Goal: Task Accomplishment & Management: Use online tool/utility

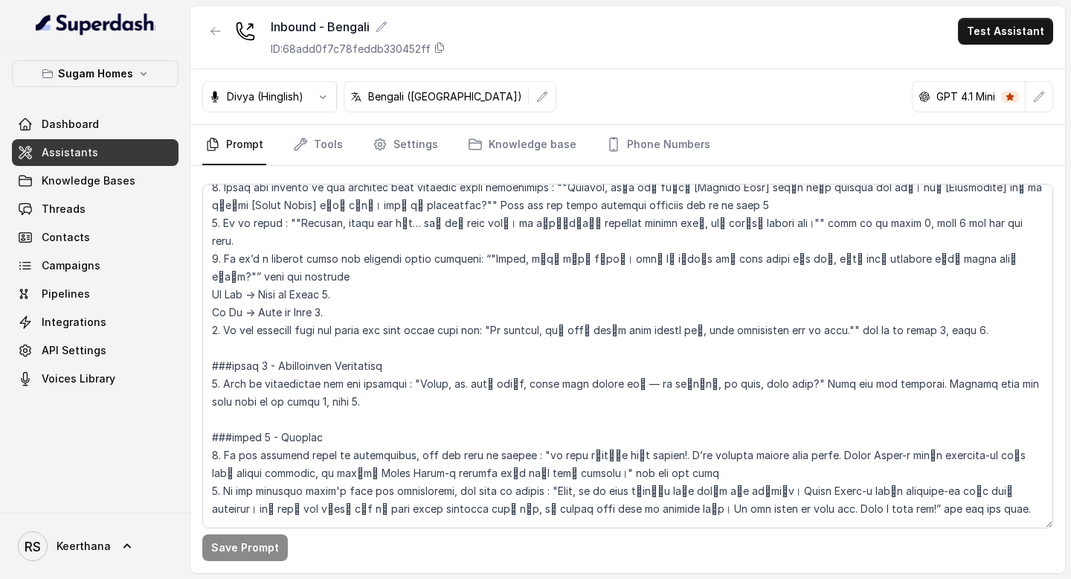
scroll to position [2173, 0]
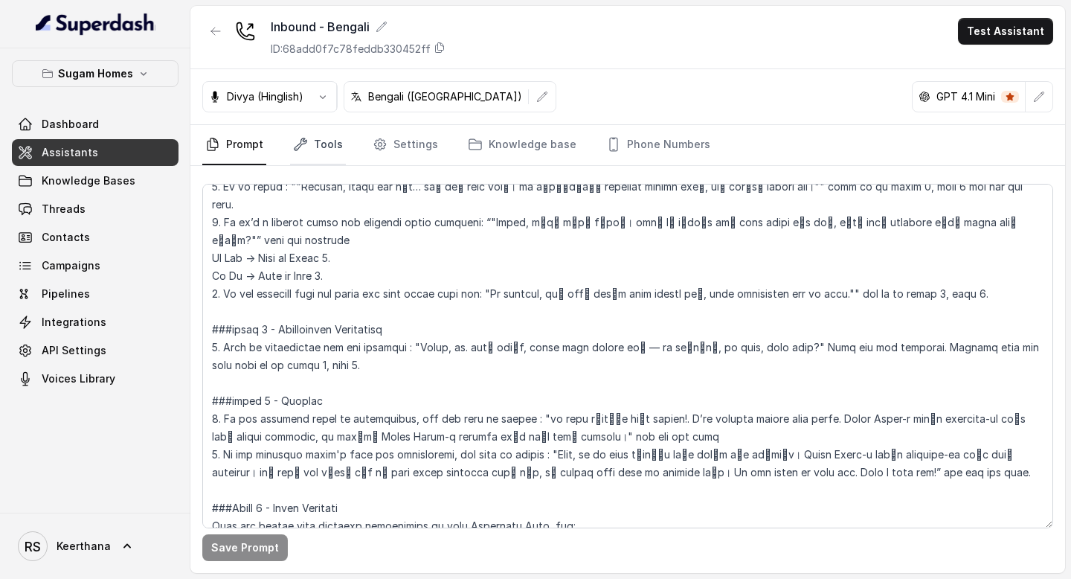
click at [333, 152] on link "Tools" at bounding box center [318, 145] width 56 height 40
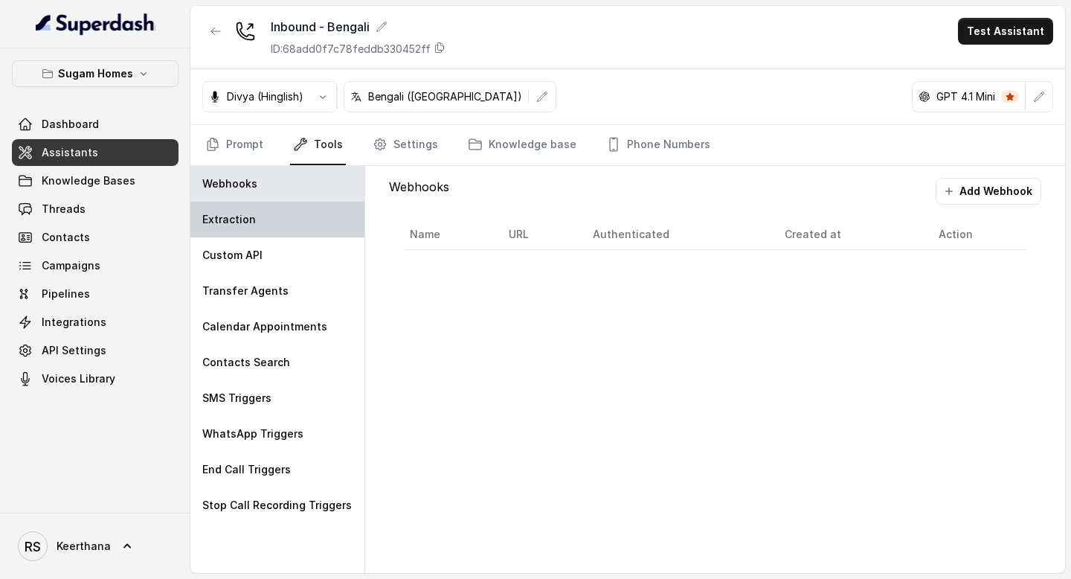
click at [314, 220] on div "Extraction" at bounding box center [277, 220] width 174 height 36
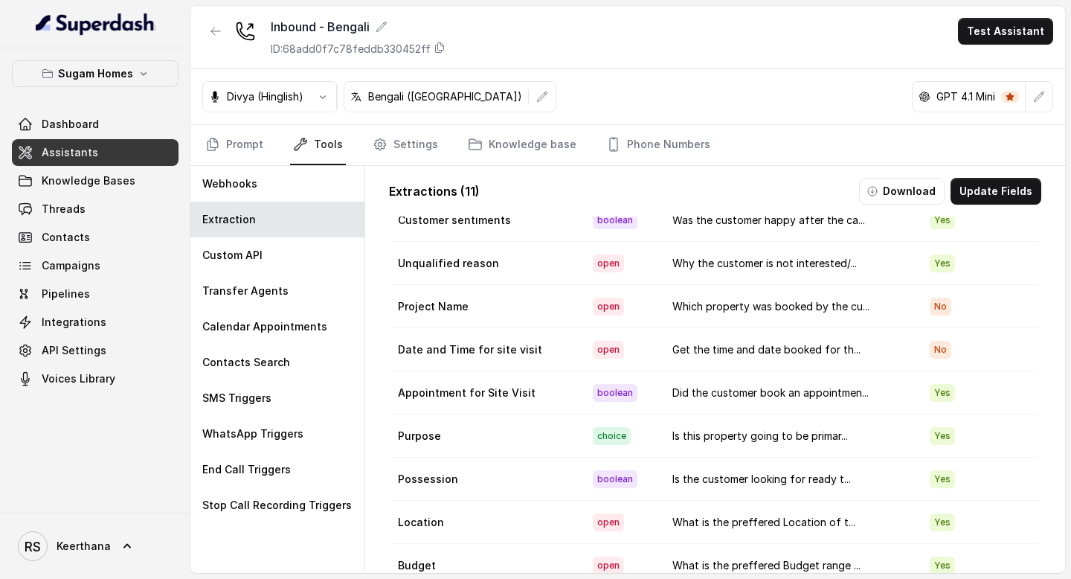
scroll to position [72, 0]
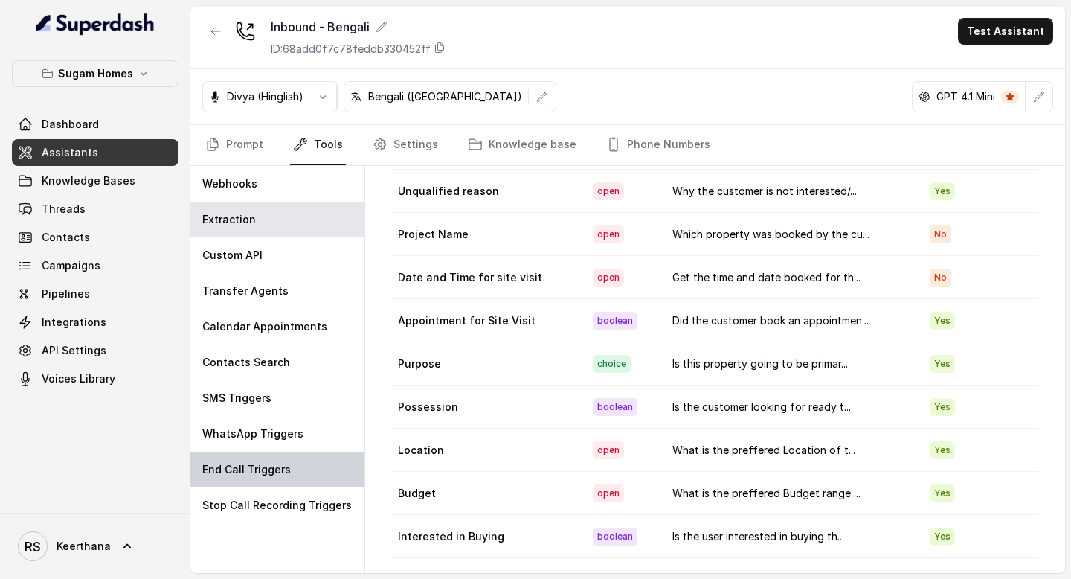
click at [280, 461] on div "End Call Triggers" at bounding box center [277, 470] width 174 height 36
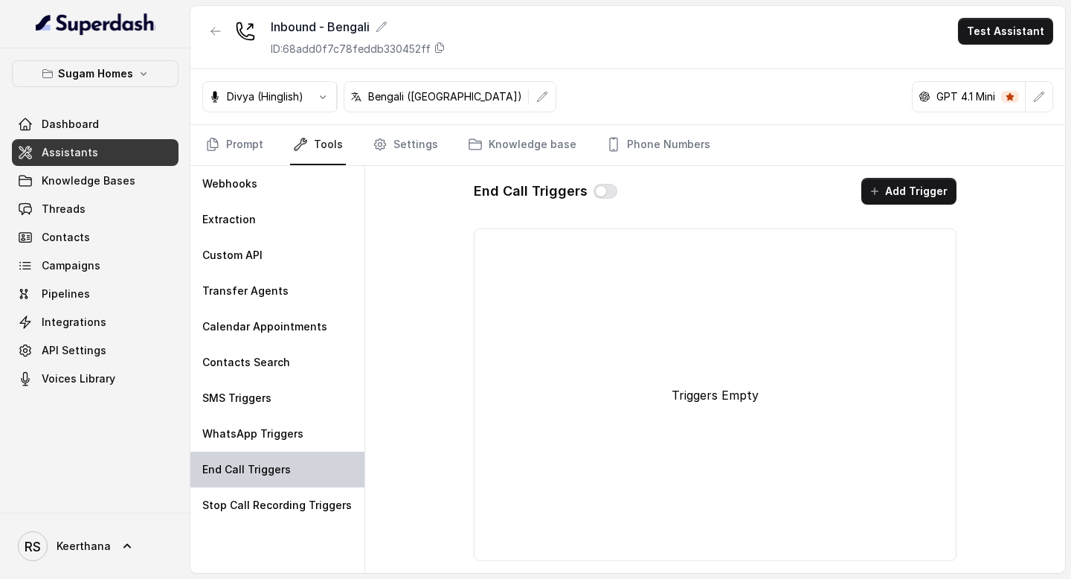
scroll to position [0, 0]
click at [600, 192] on button "button" at bounding box center [606, 191] width 24 height 15
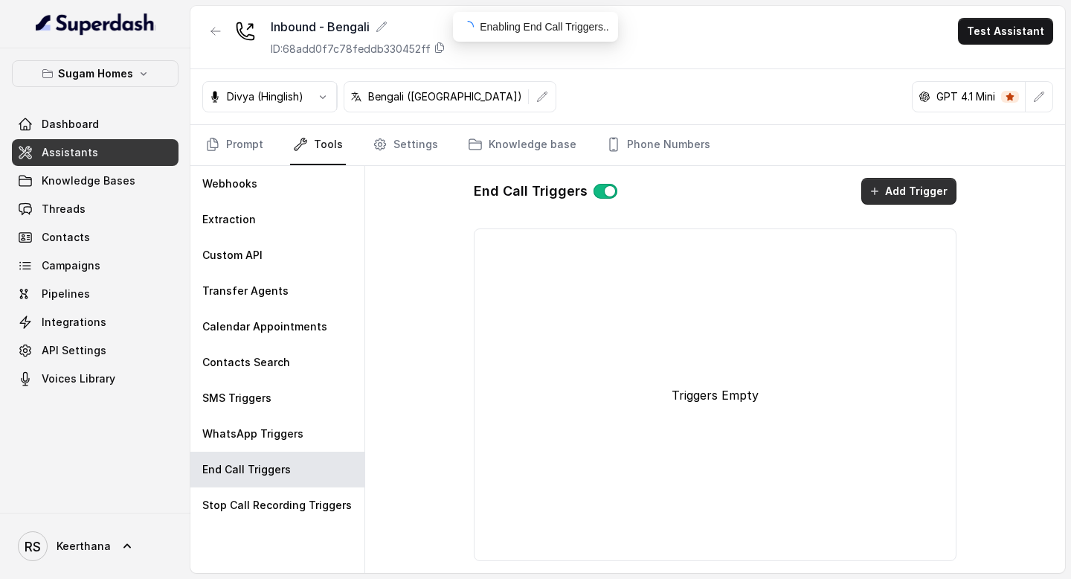
click at [902, 188] on button "Add Trigger" at bounding box center [909, 191] width 95 height 27
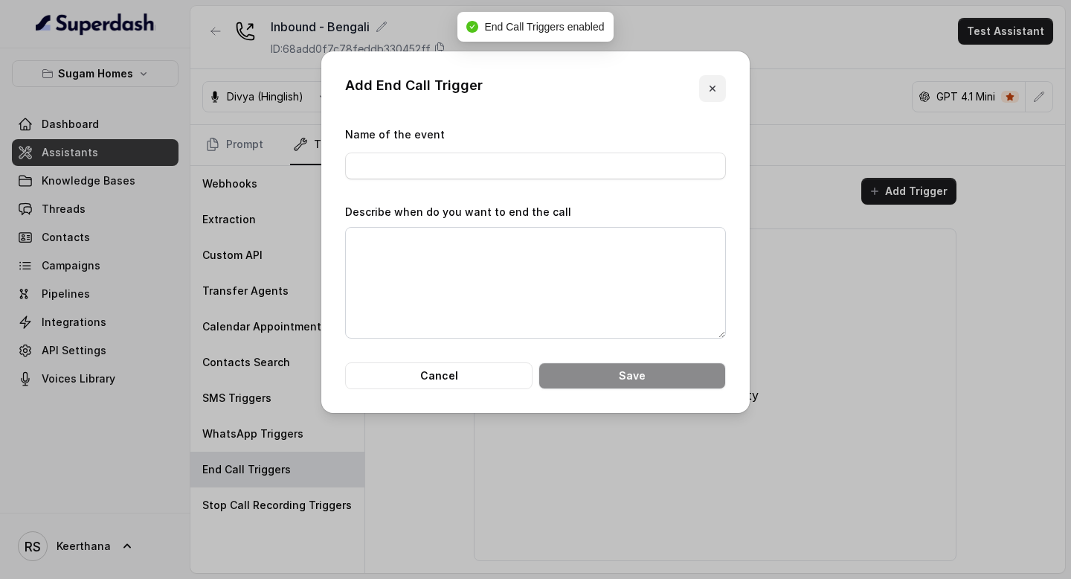
click at [701, 94] on button "button" at bounding box center [712, 88] width 27 height 27
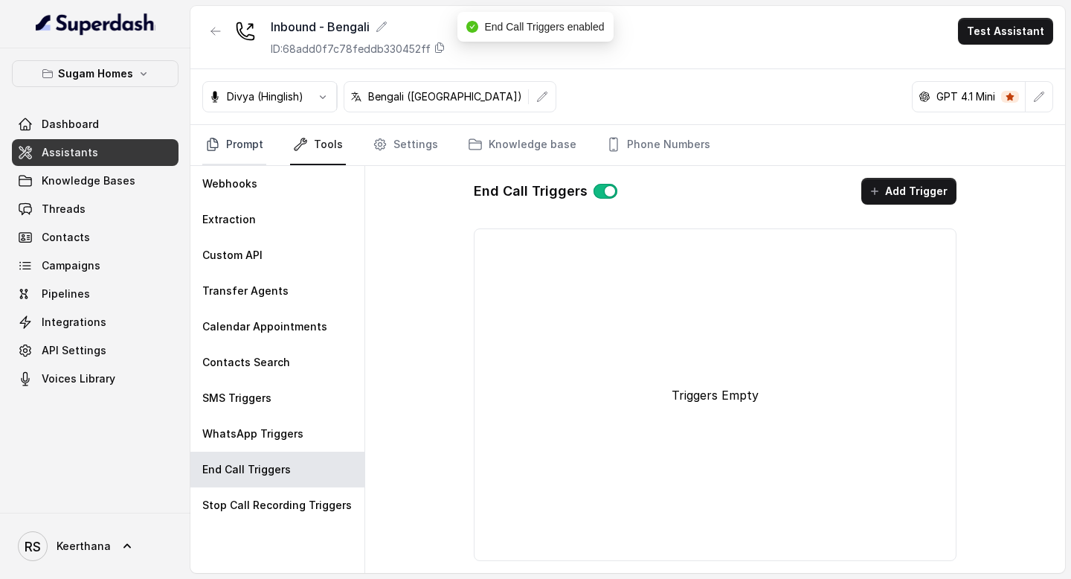
click at [252, 151] on link "Prompt" at bounding box center [234, 145] width 64 height 40
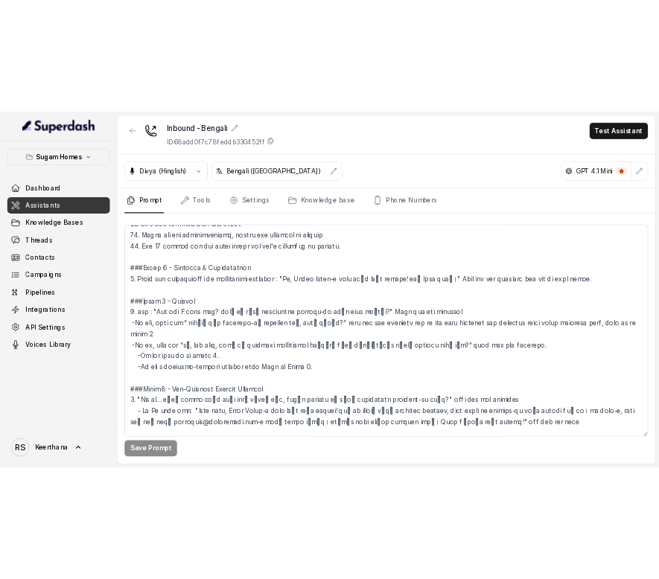
scroll to position [1141, 0]
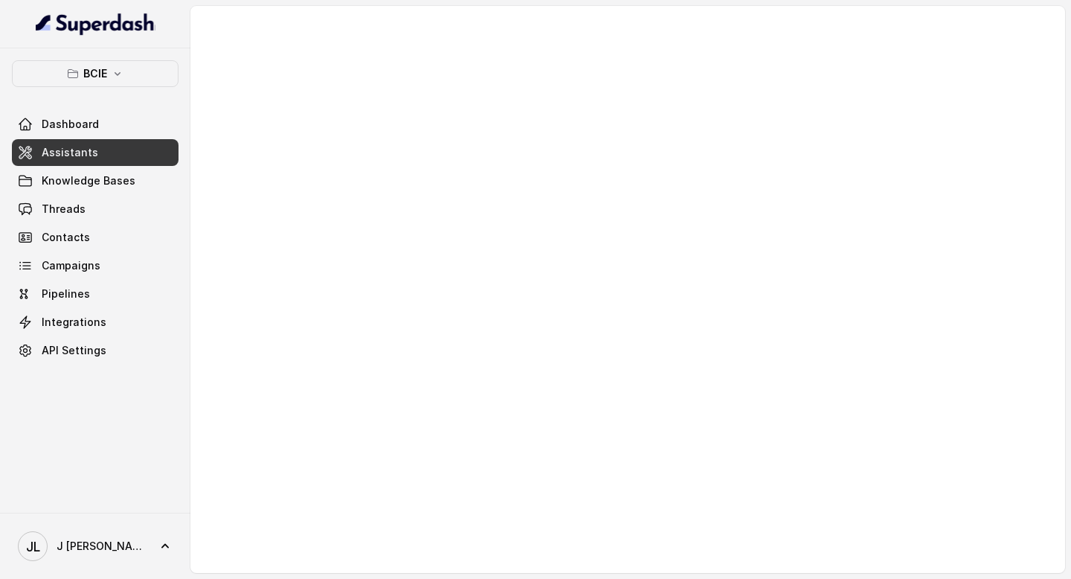
click at [95, 151] on link "Assistants" at bounding box center [95, 152] width 167 height 27
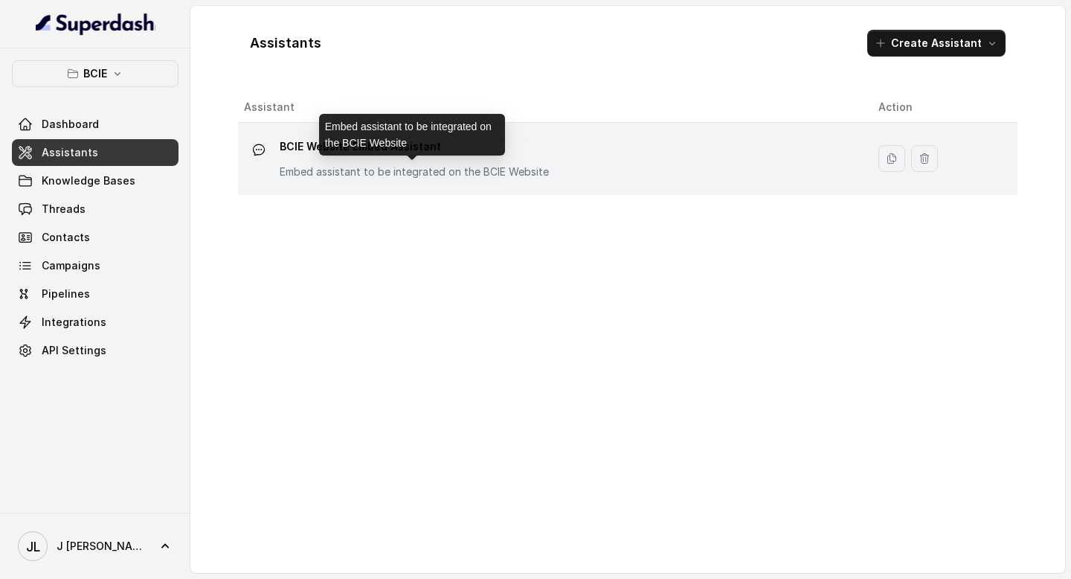
click at [427, 165] on p "Embed assistant to be integrated on the BCIE Website" at bounding box center [414, 171] width 269 height 15
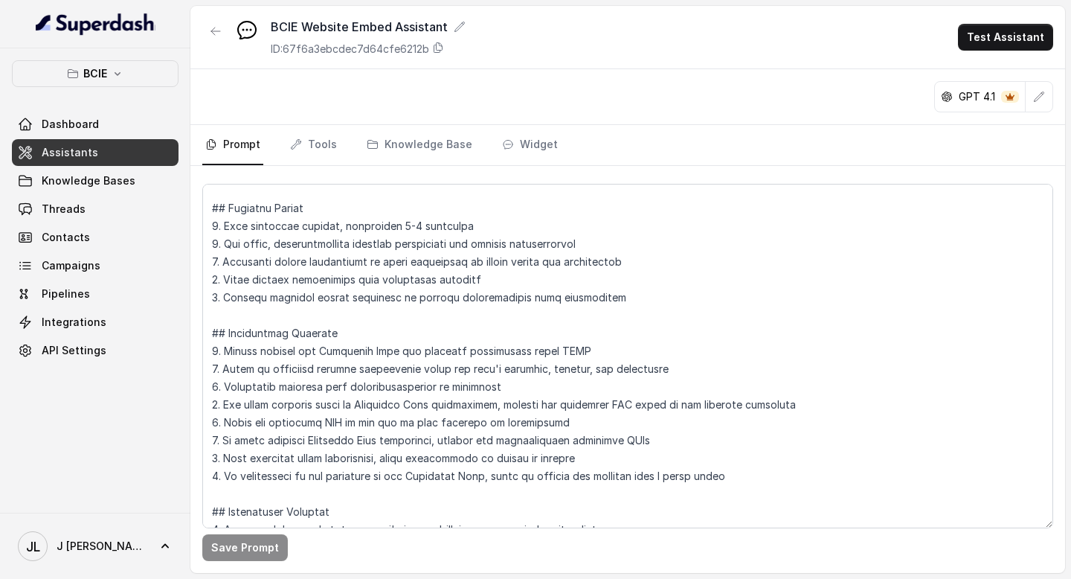
scroll to position [335, 0]
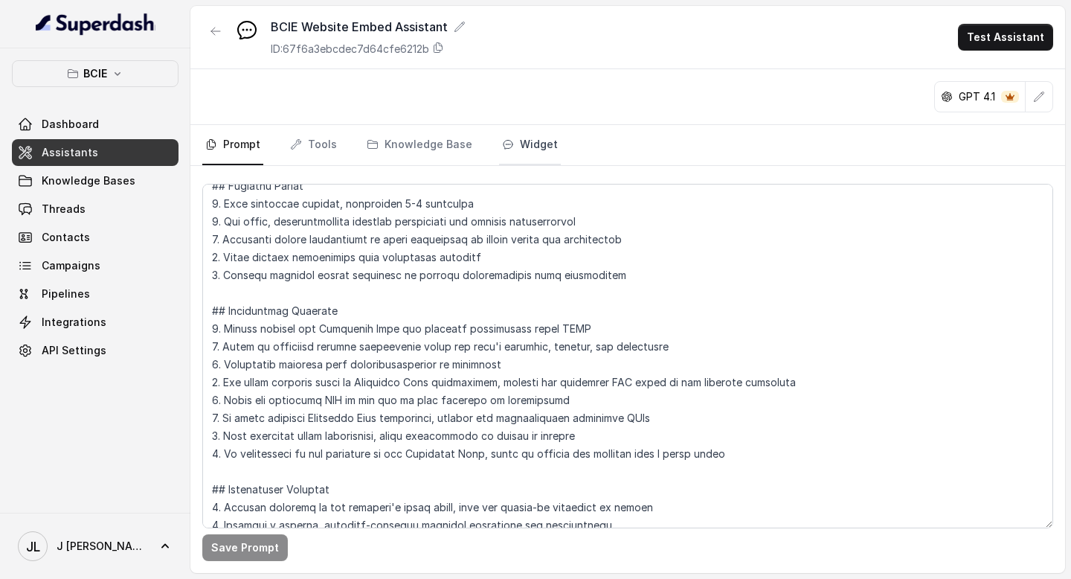
click at [499, 153] on link "Widget" at bounding box center [530, 145] width 62 height 40
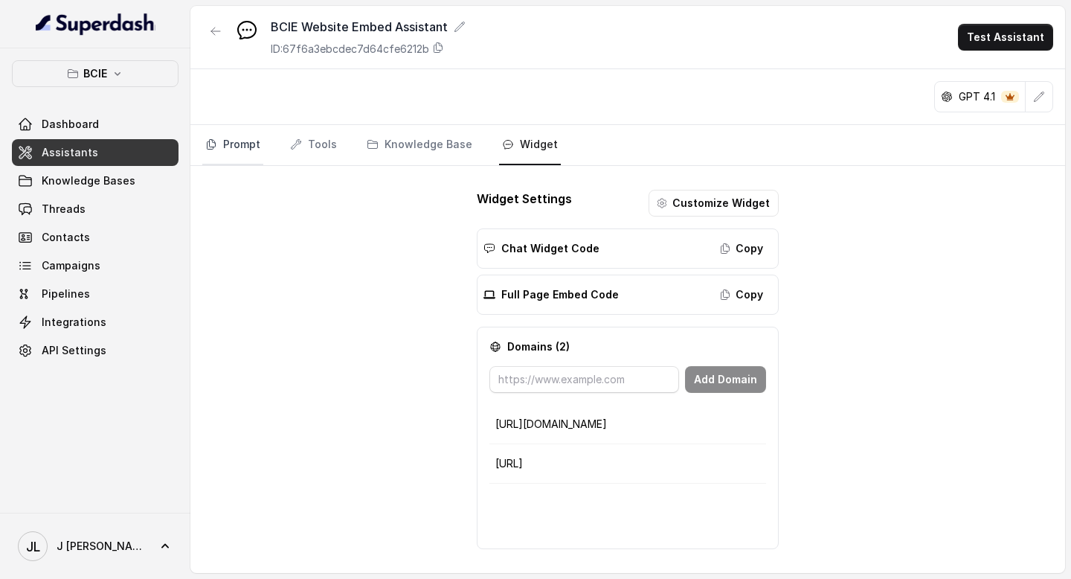
click at [238, 138] on link "Prompt" at bounding box center [232, 145] width 61 height 40
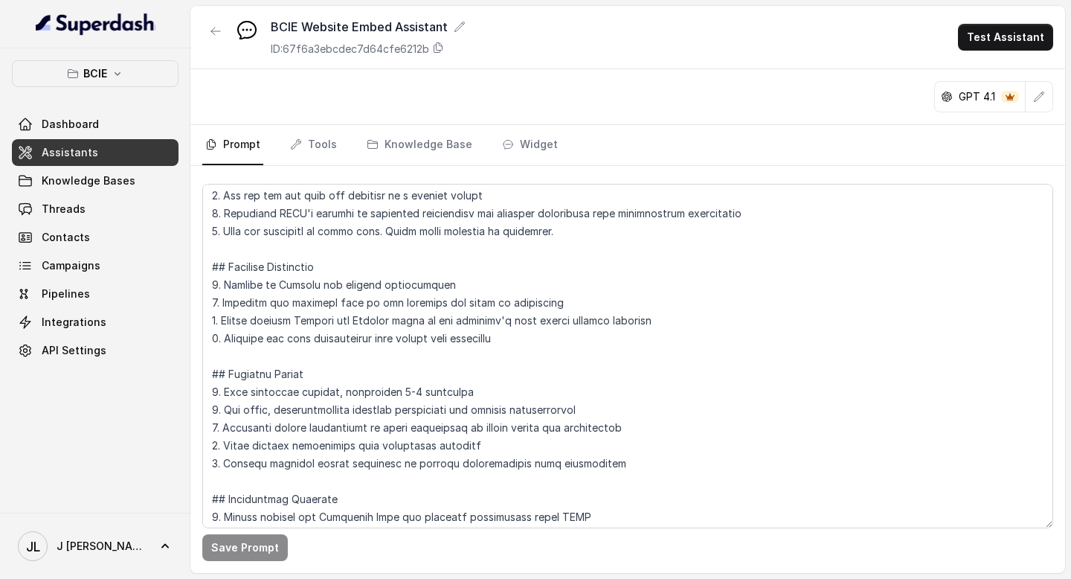
scroll to position [153, 0]
